Goal: Task Accomplishment & Management: Use online tool/utility

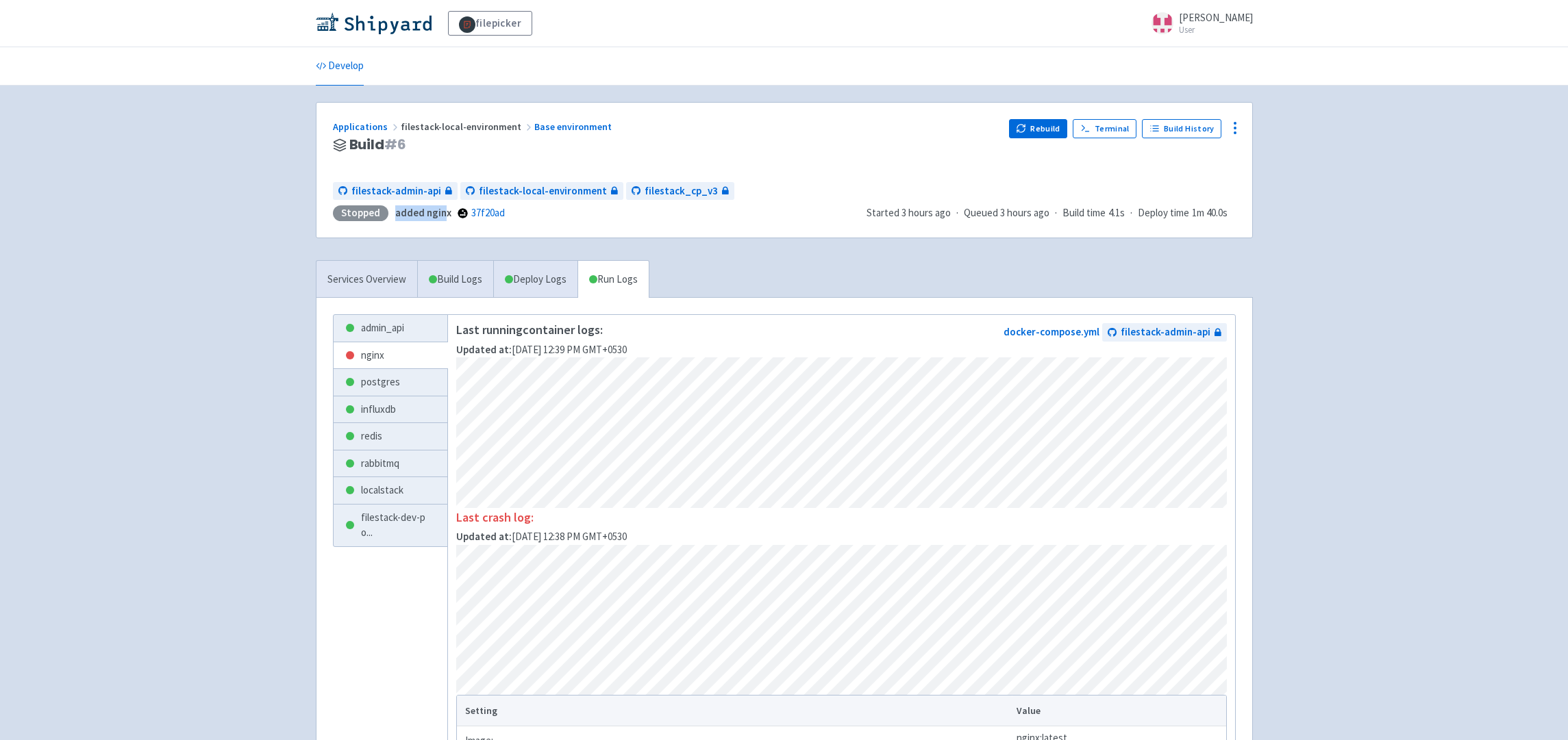
drag, startPoint x: 391, startPoint y: 218, endPoint x: 437, endPoint y: 240, distance: 51.0
click at [444, 216] on div "added nginx 37f20ad" at bounding box center [448, 212] width 112 height 16
click at [397, 353] on link "nginx" at bounding box center [390, 355] width 114 height 27
click at [1234, 124] on icon at bounding box center [1235, 128] width 17 height 17
click at [1193, 154] on span "Configure" at bounding box center [1183, 159] width 91 height 19
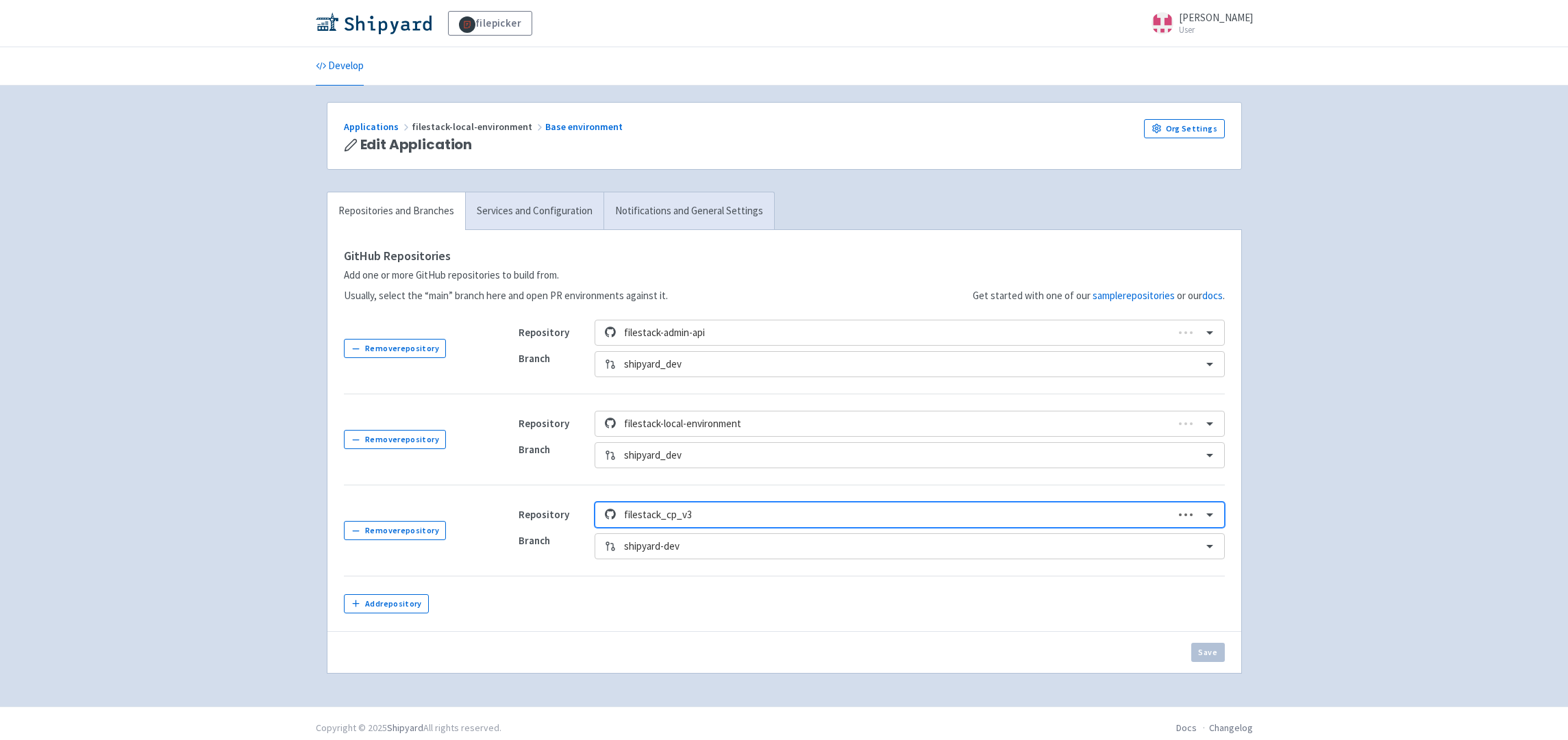
scroll to position [7, 0]
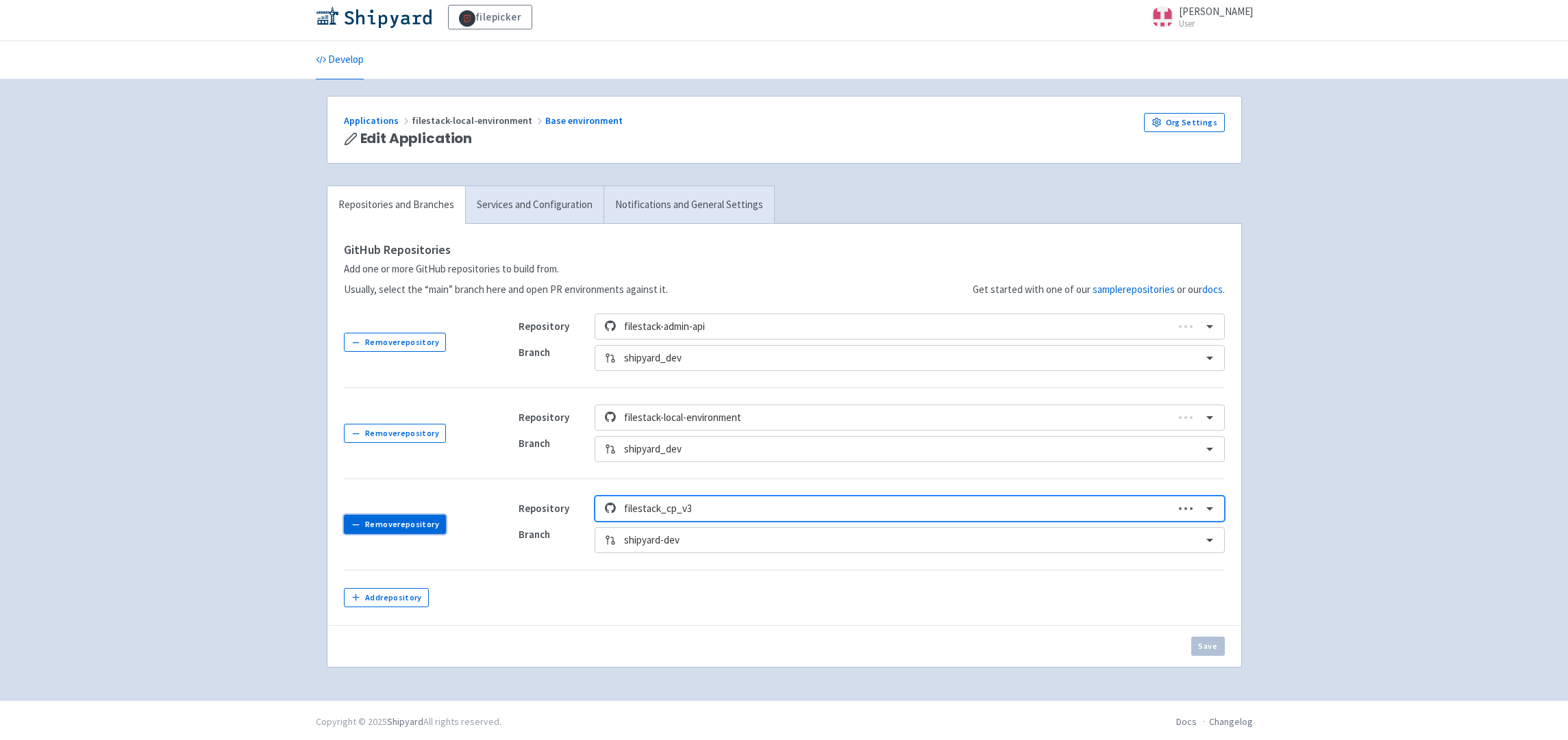
click at [412, 527] on button "Remove repository" at bounding box center [395, 524] width 103 height 19
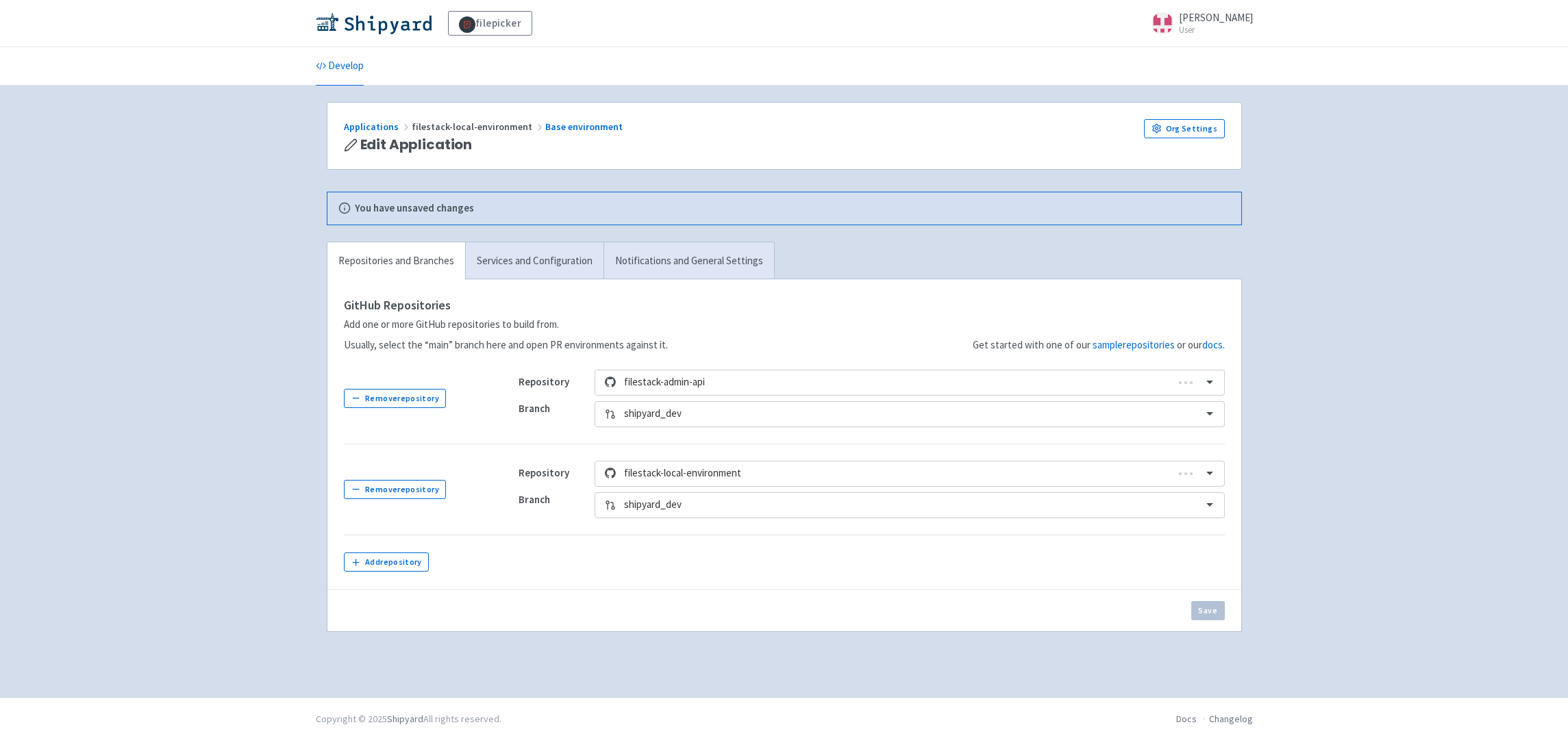
scroll to position [0, 0]
click at [1228, 611] on div "Save" at bounding box center [784, 610] width 914 height 42
click at [1211, 615] on button "Save" at bounding box center [1208, 610] width 34 height 19
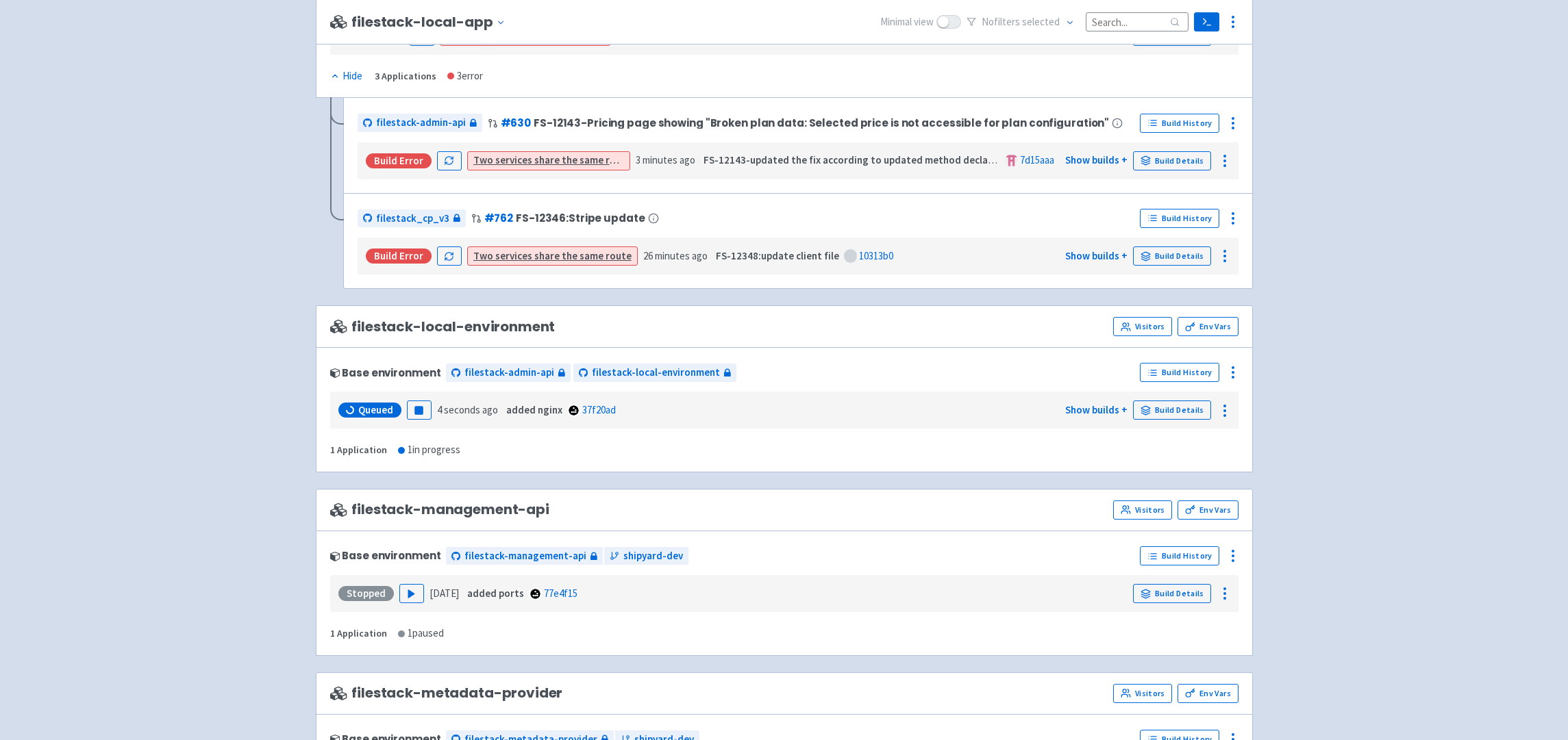
scroll to position [920, 0]
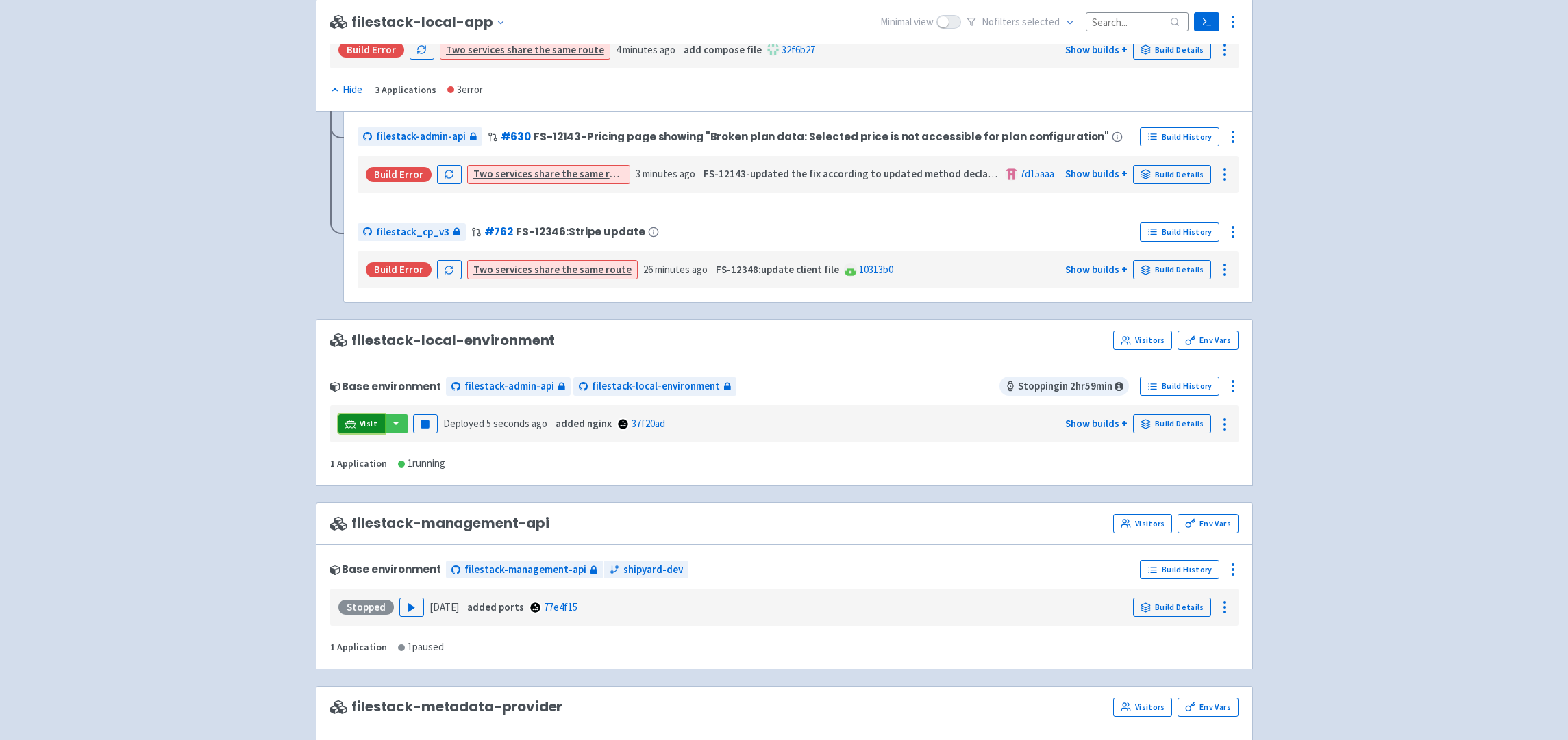
click at [355, 423] on icon at bounding box center [350, 424] width 10 height 10
click at [1175, 425] on link "Build Details" at bounding box center [1171, 424] width 78 height 19
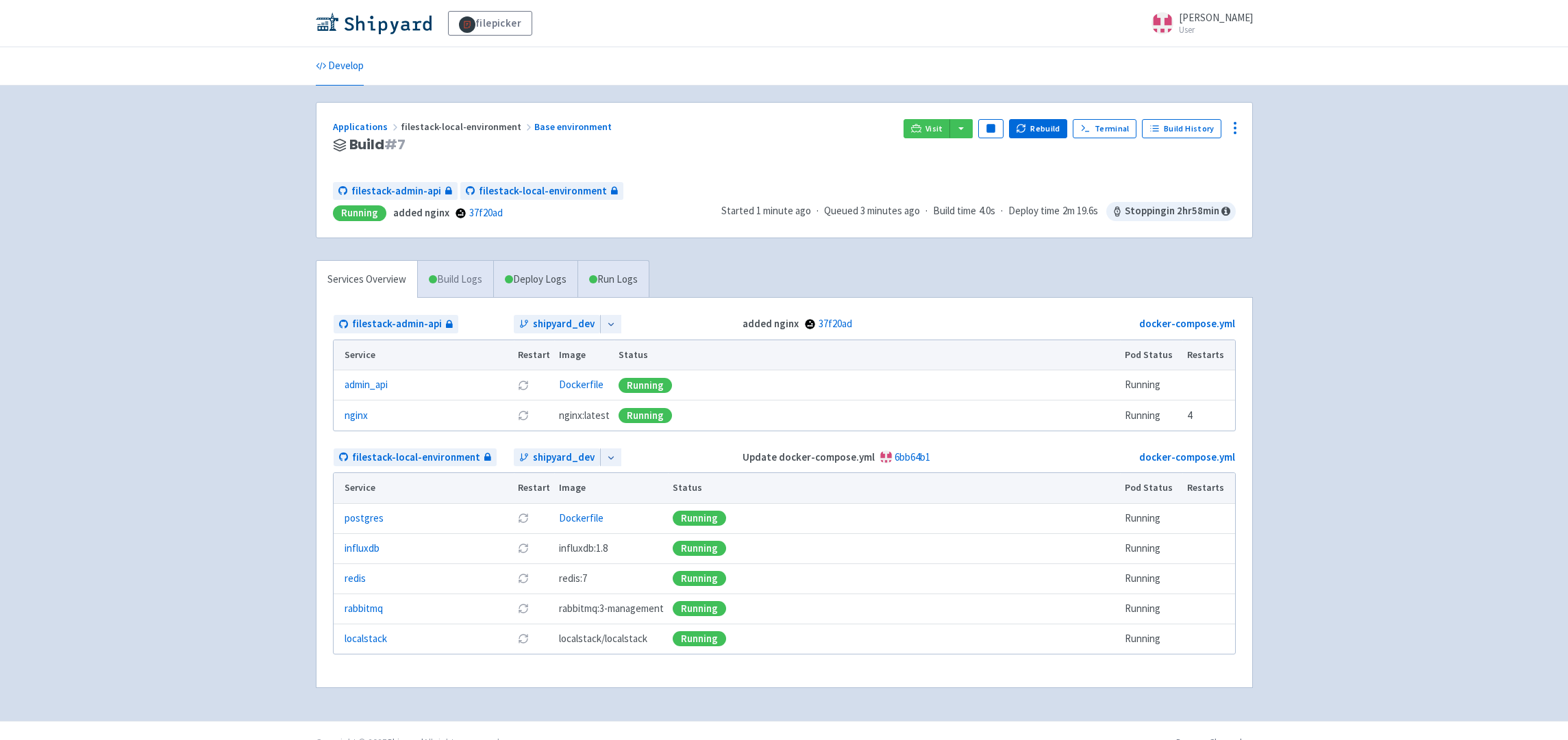
click at [468, 287] on link "Build Logs" at bounding box center [455, 280] width 75 height 37
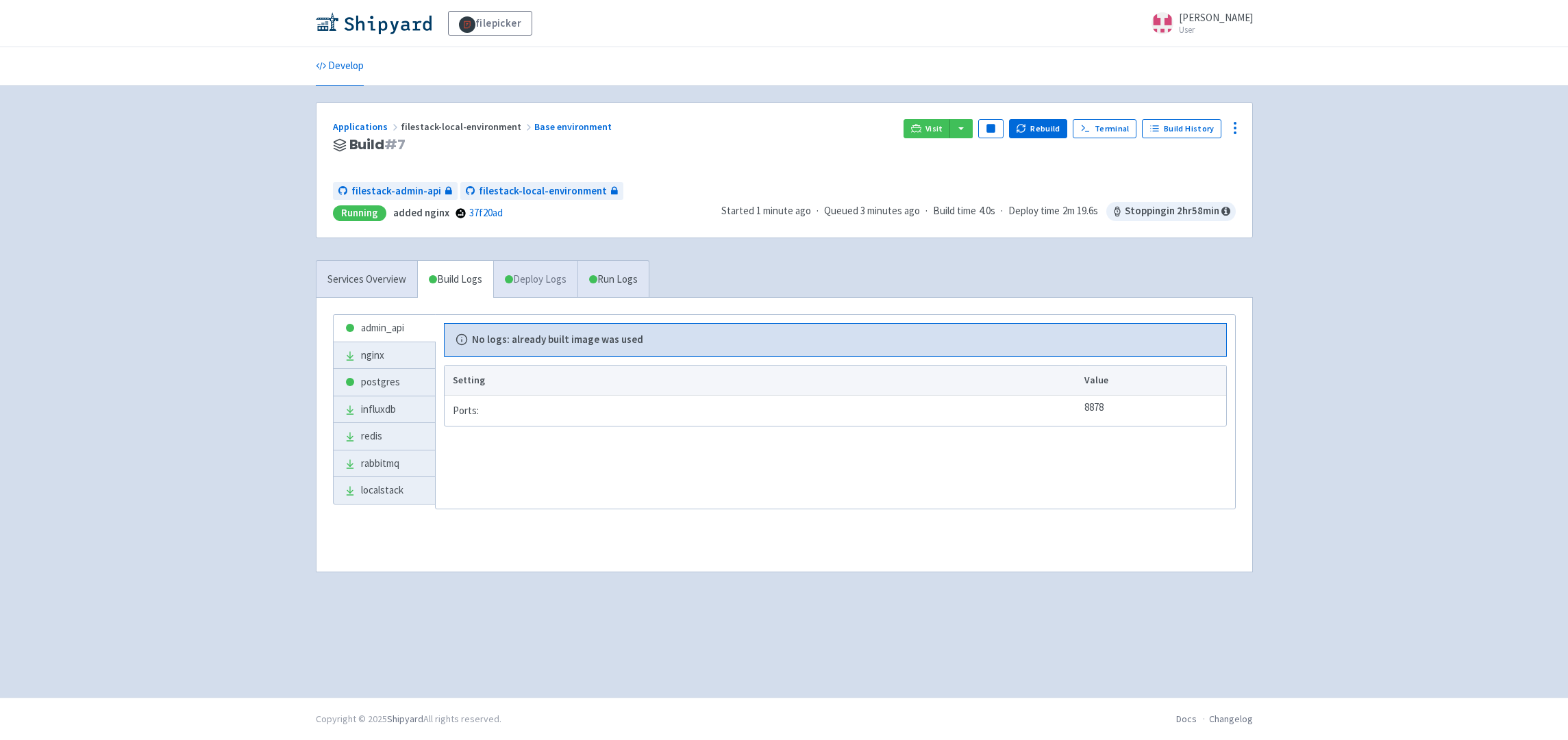
click at [548, 279] on link "Deploy Logs" at bounding box center [535, 280] width 84 height 37
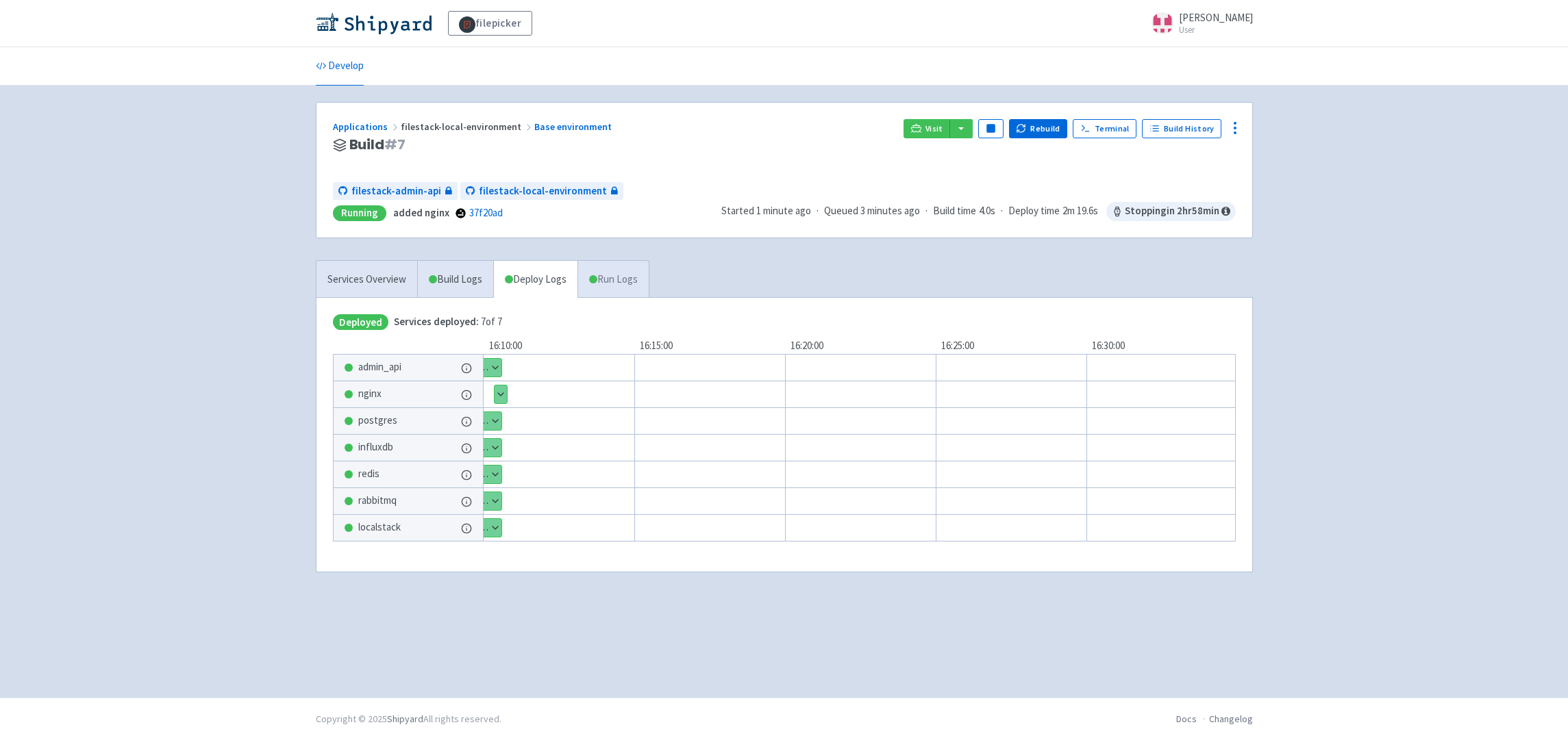
click at [606, 278] on link "Run Logs" at bounding box center [613, 280] width 71 height 37
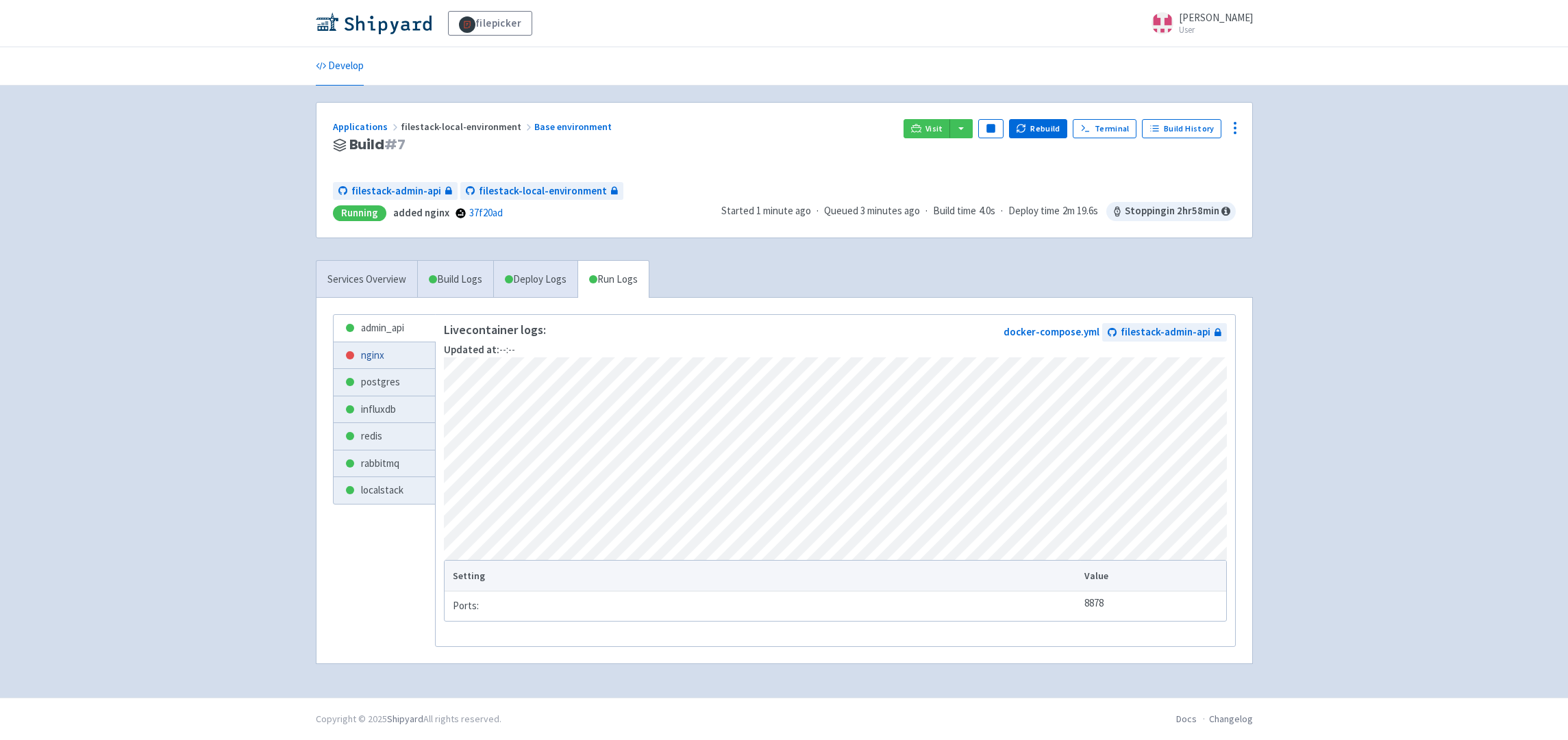
click at [383, 361] on link "nginx" at bounding box center [384, 355] width 101 height 27
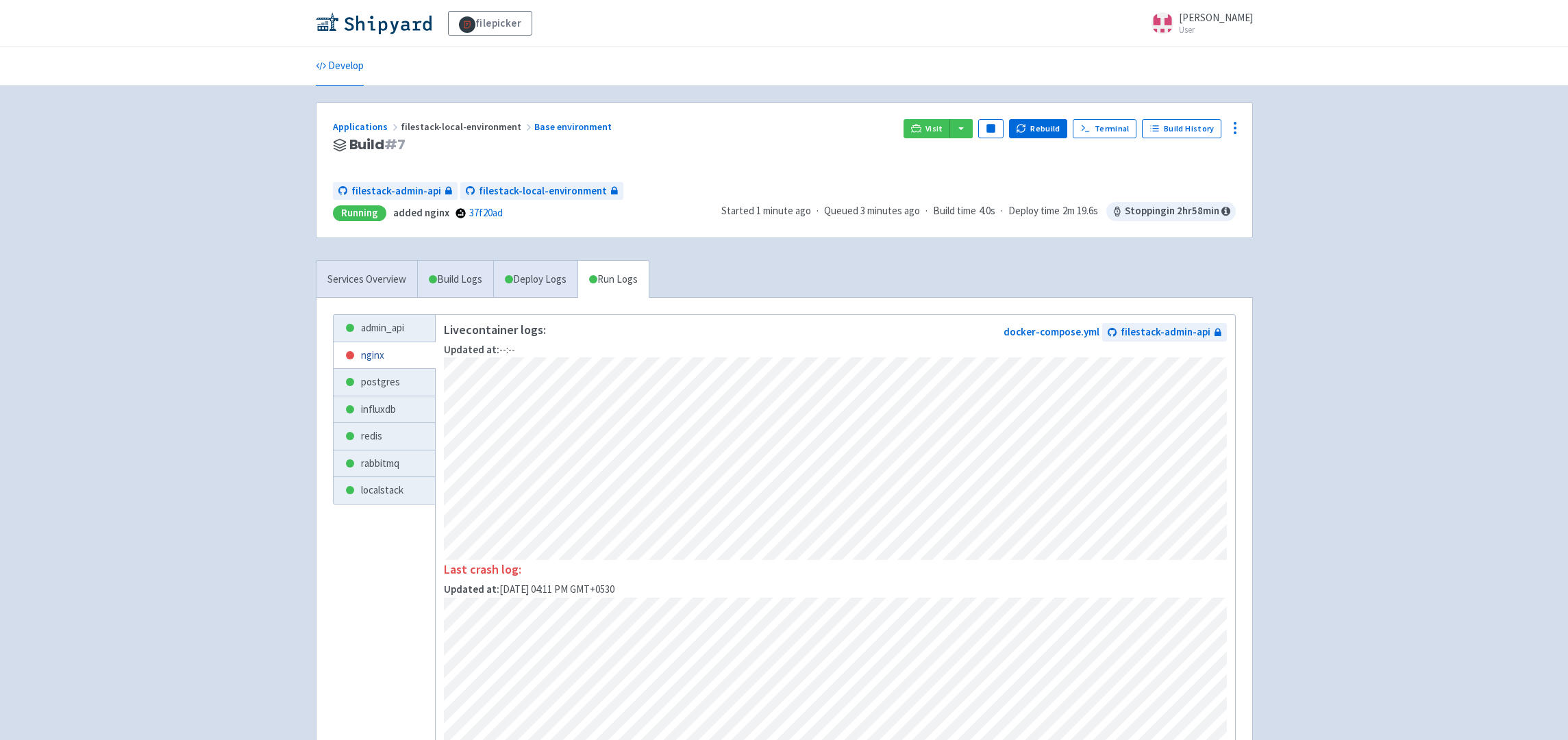
click at [366, 353] on link "nginx" at bounding box center [384, 355] width 101 height 27
click at [374, 378] on link "postgres" at bounding box center [384, 382] width 101 height 27
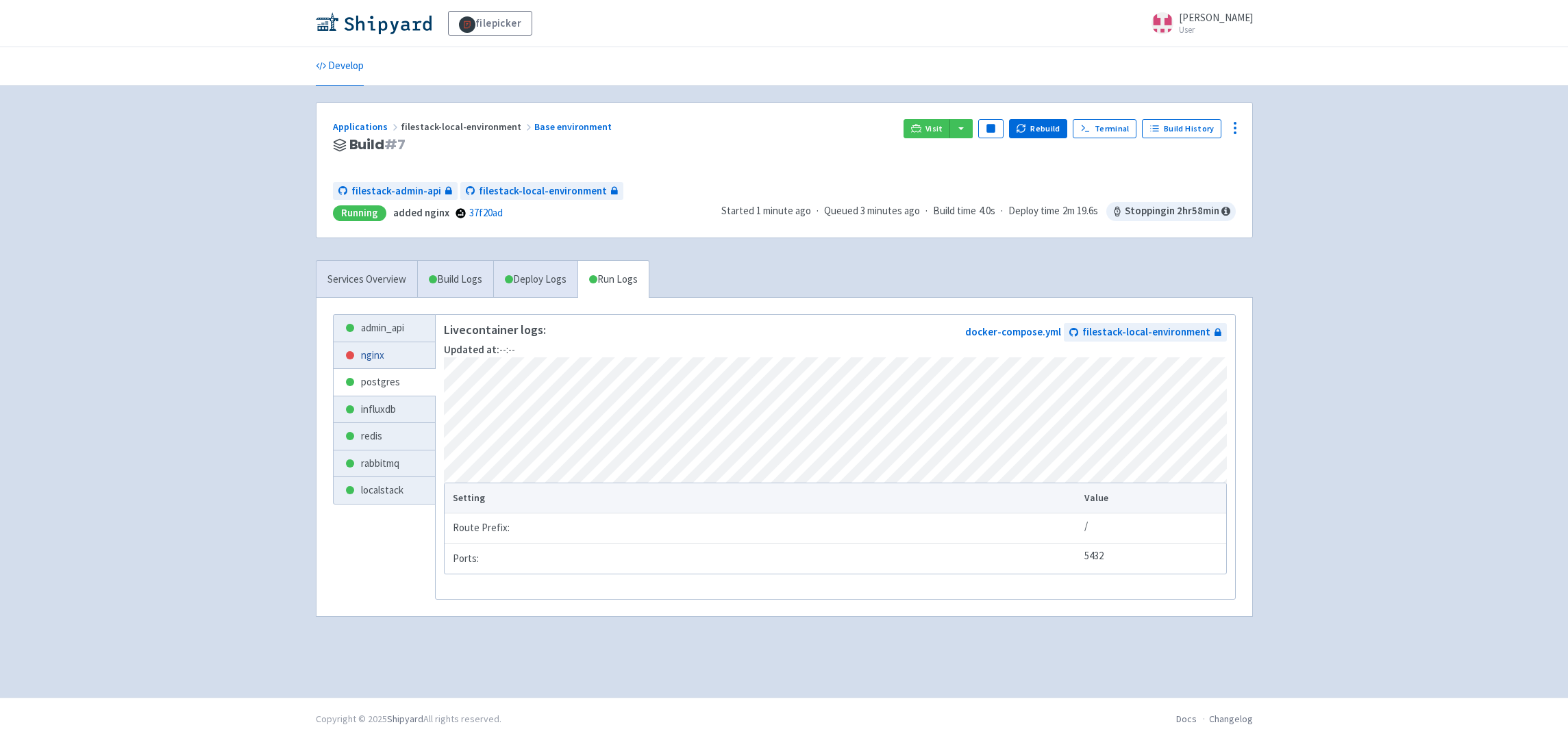
click at [382, 352] on link "nginx" at bounding box center [384, 355] width 101 height 27
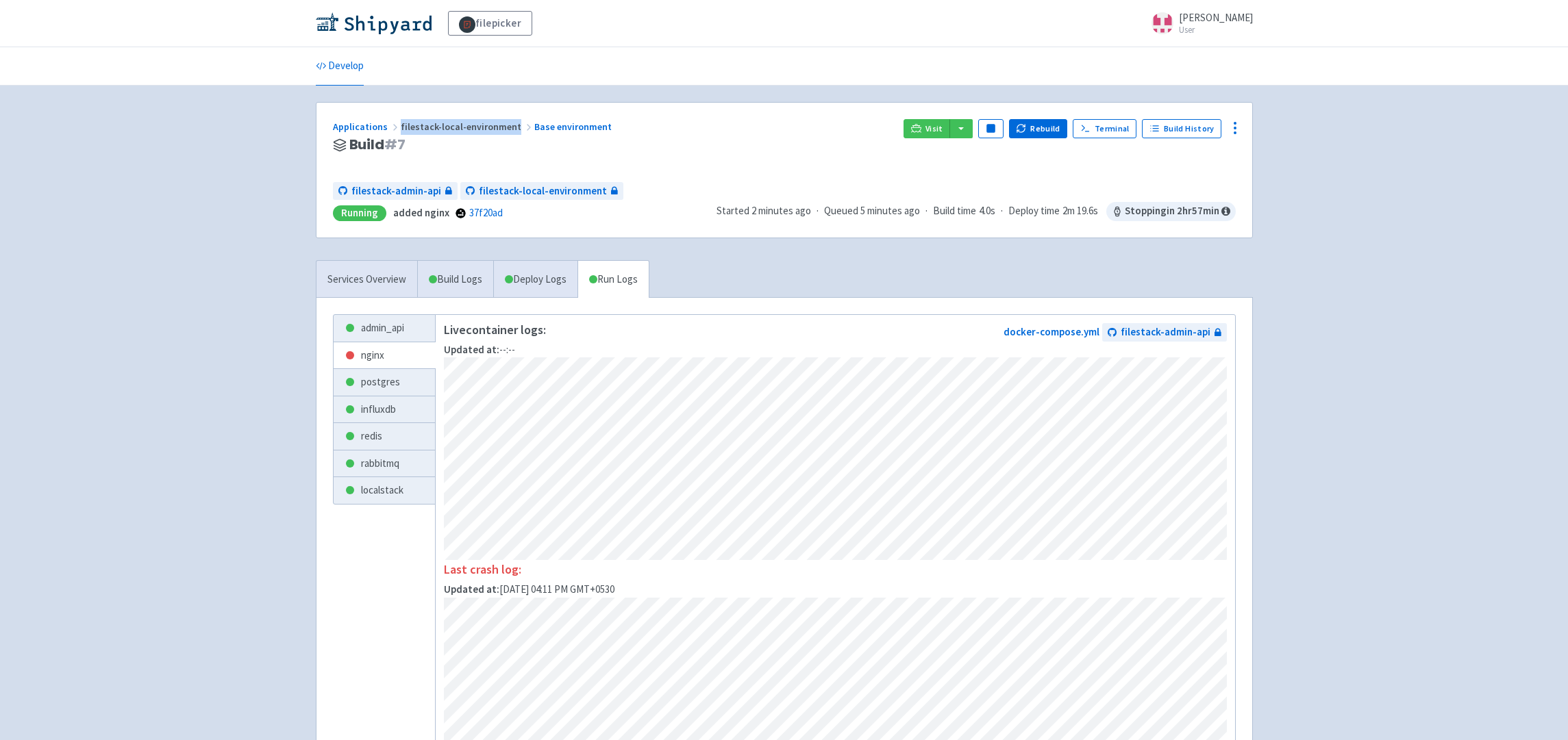
drag, startPoint x: 397, startPoint y: 126, endPoint x: 510, endPoint y: 125, distance: 113.0
click at [510, 125] on span "filestack-local-environment" at bounding box center [467, 126] width 134 height 12
click at [1550, 299] on div "filepicker selwin-sangha User Profile Sign out Develop" at bounding box center [784, 472] width 1568 height 945
click at [1497, 279] on div "filepicker selwin-sangha User Profile Sign out Develop" at bounding box center [784, 472] width 1568 height 945
click at [394, 348] on link "nginx" at bounding box center [384, 355] width 101 height 27
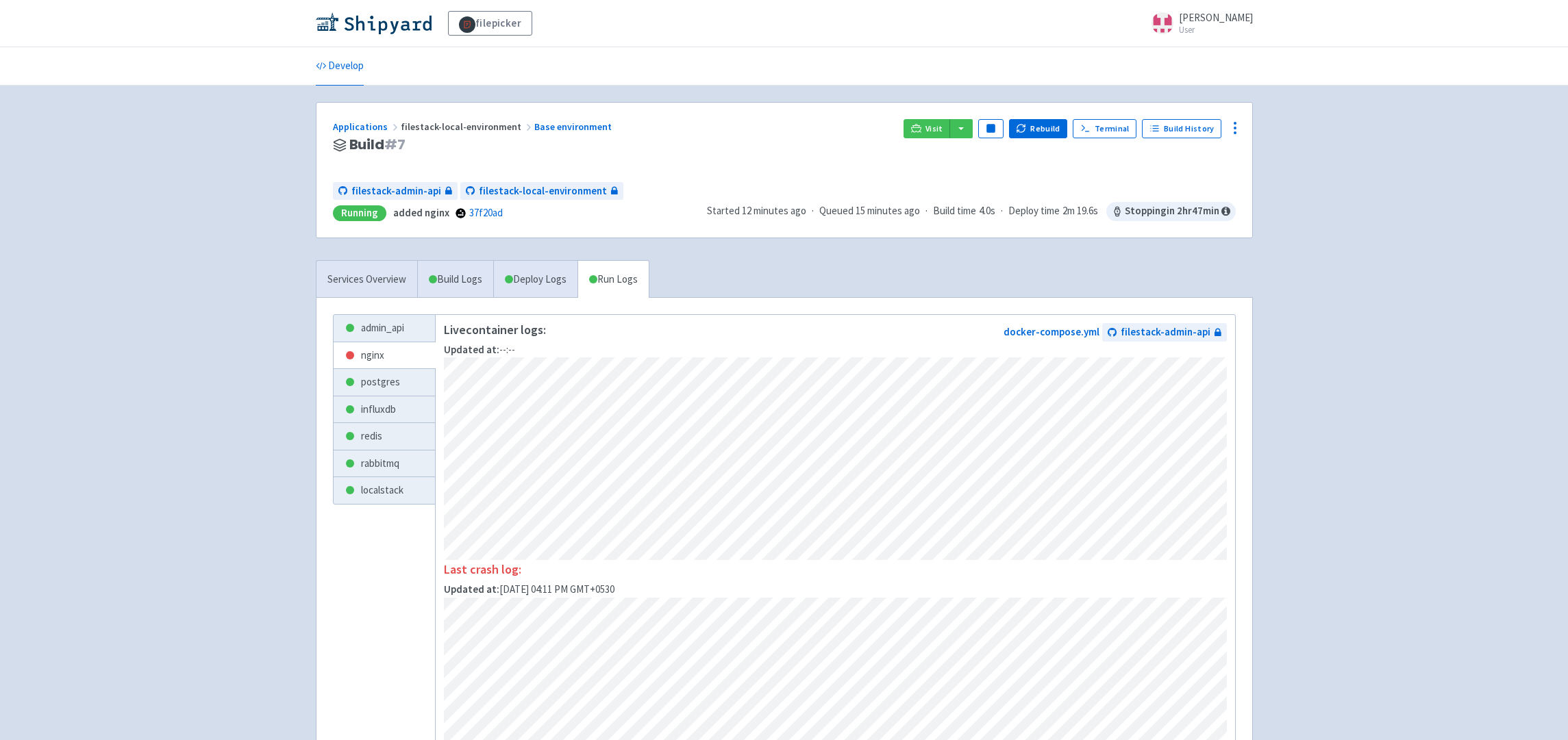
click at [735, 144] on h3 "Build # 7" at bounding box center [613, 144] width 560 height 16
click at [368, 355] on link "nginx" at bounding box center [384, 355] width 101 height 27
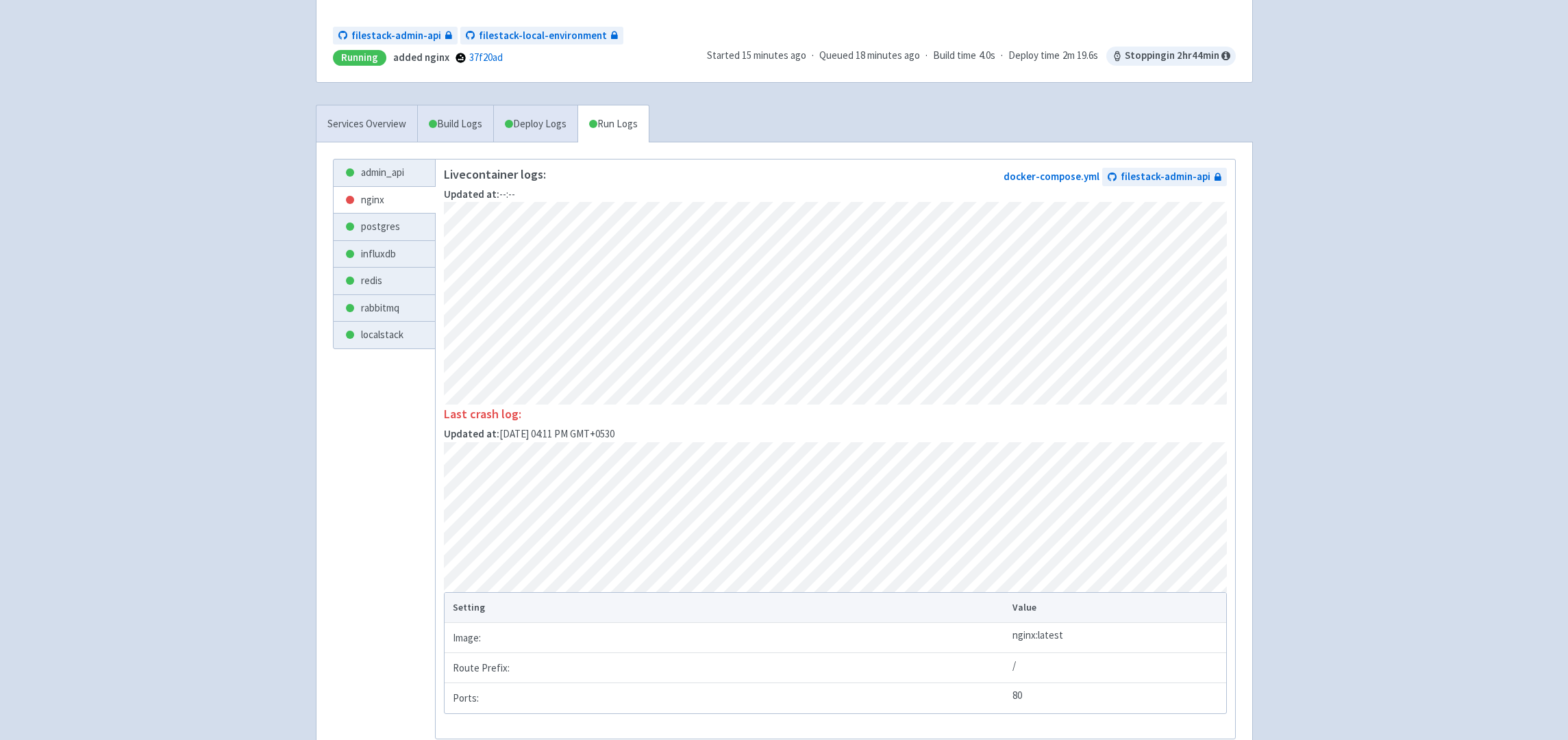
click at [598, 60] on span "Running added nginx 37f20ad" at bounding box center [515, 57] width 363 height 16
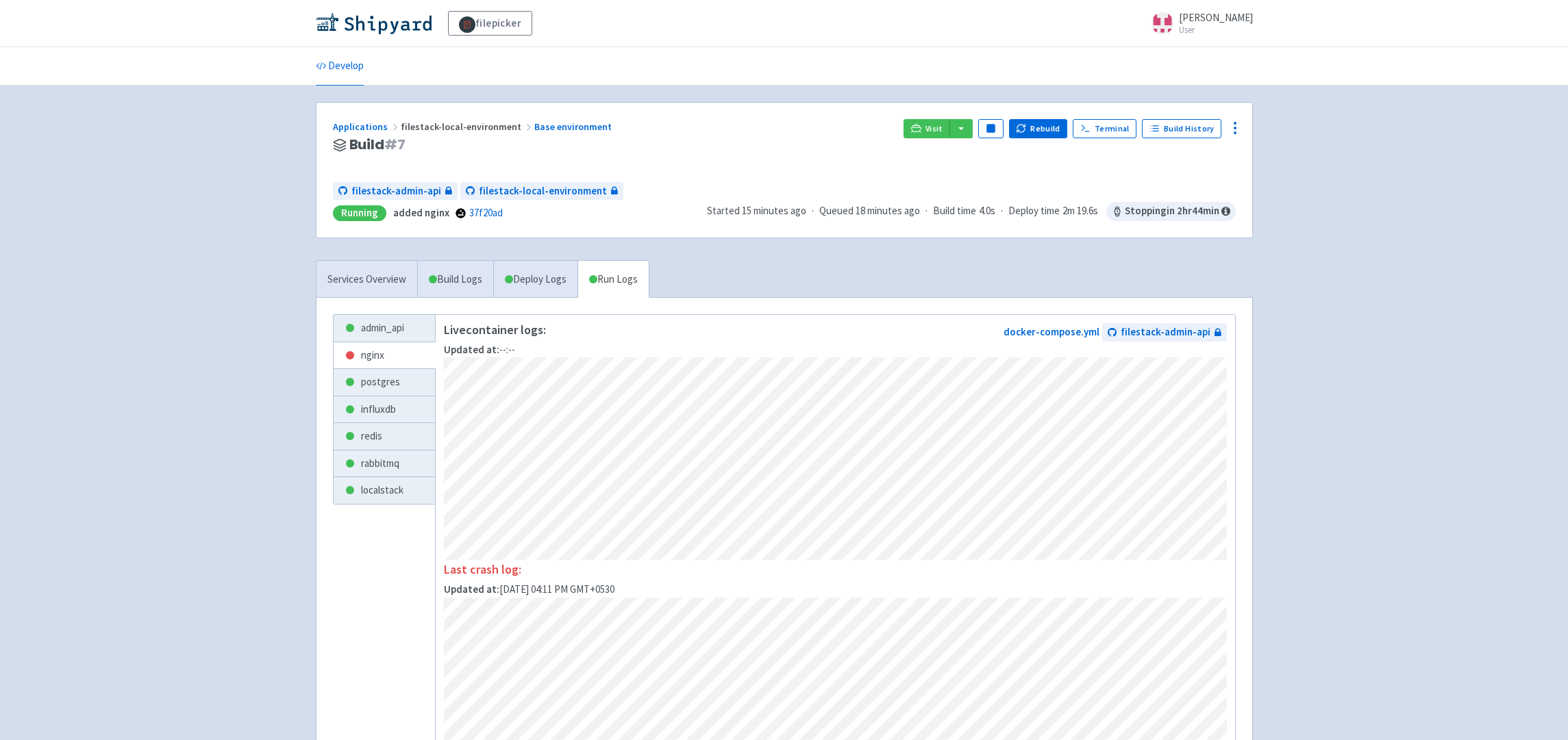
click at [364, 64] on li "Develop" at bounding box center [339, 65] width 65 height 37
click at [1042, 121] on button "Rebuild" at bounding box center [1038, 128] width 59 height 19
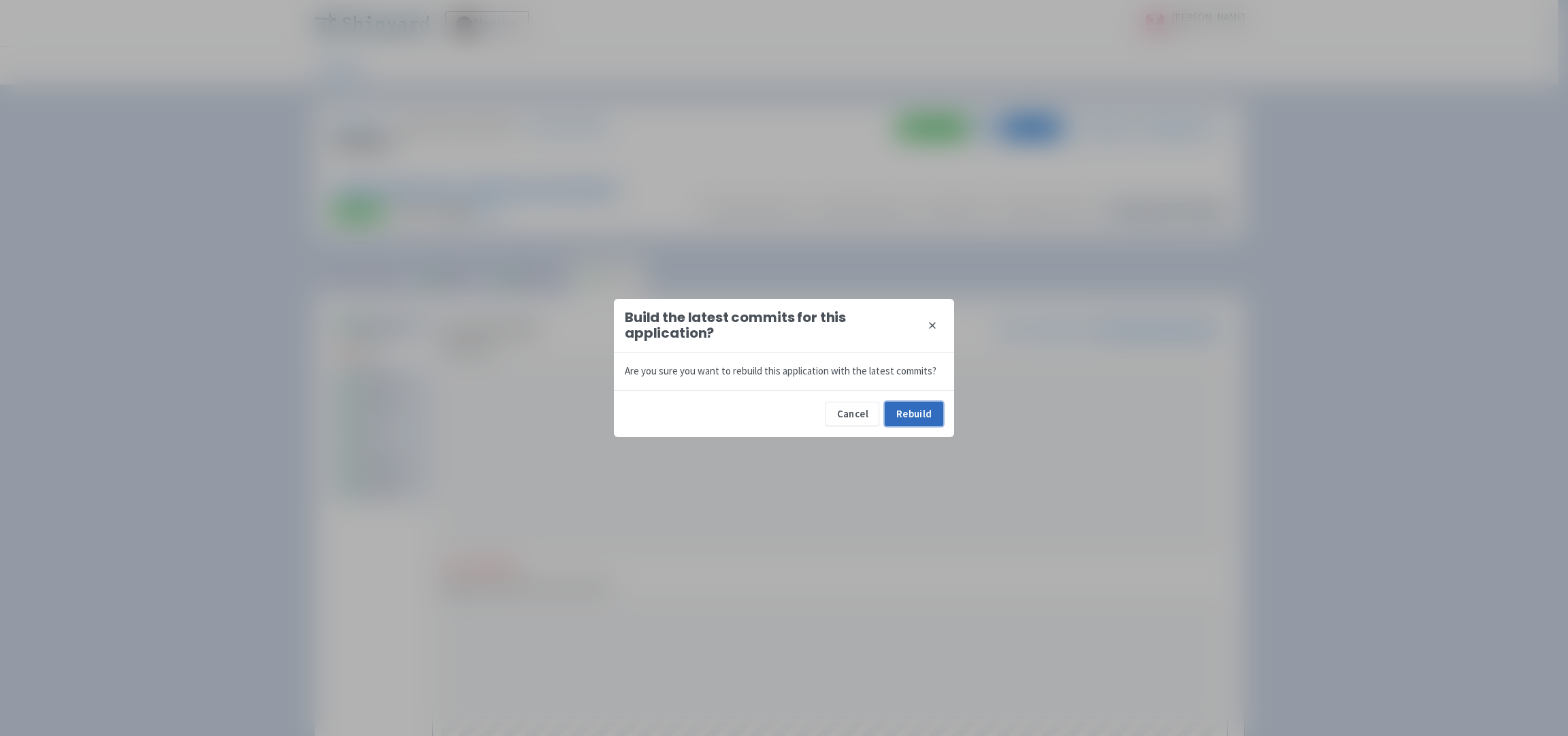
click at [914, 417] on button "Rebuild" at bounding box center [913, 414] width 59 height 24
